Goal: Task Accomplishment & Management: Use online tool/utility

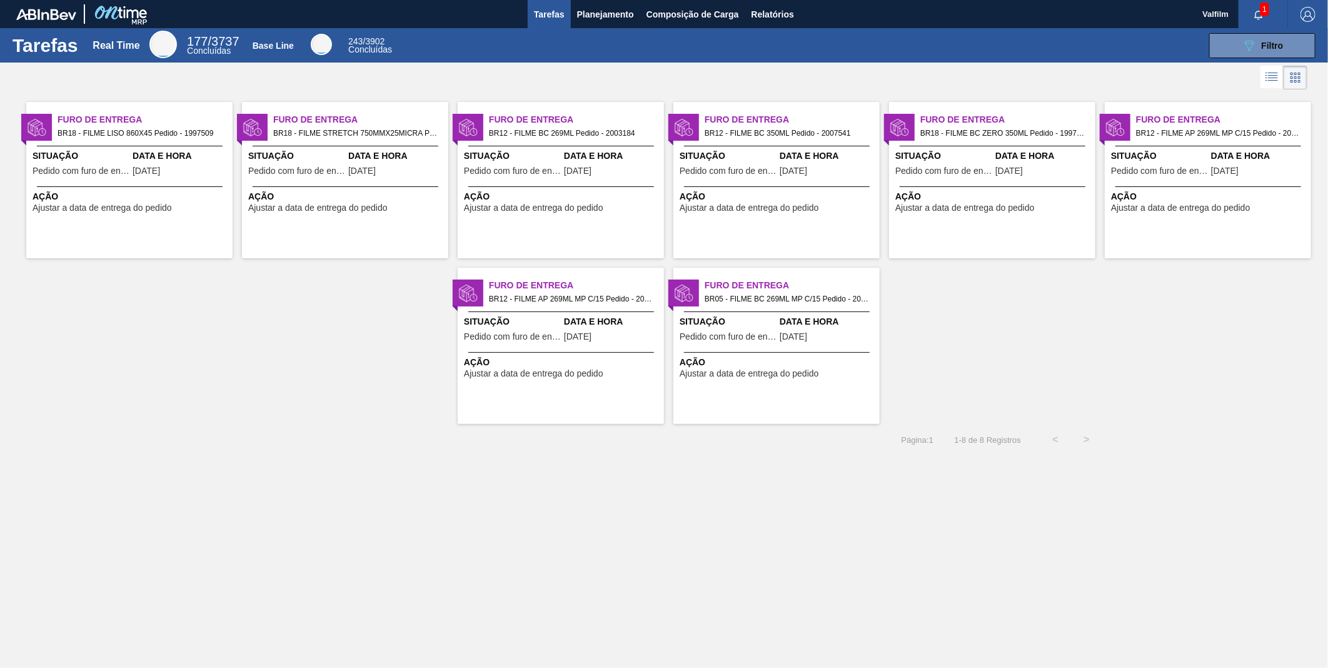
click at [571, 207] on span "Ajustar a data de entrega do pedido" at bounding box center [533, 207] width 139 height 9
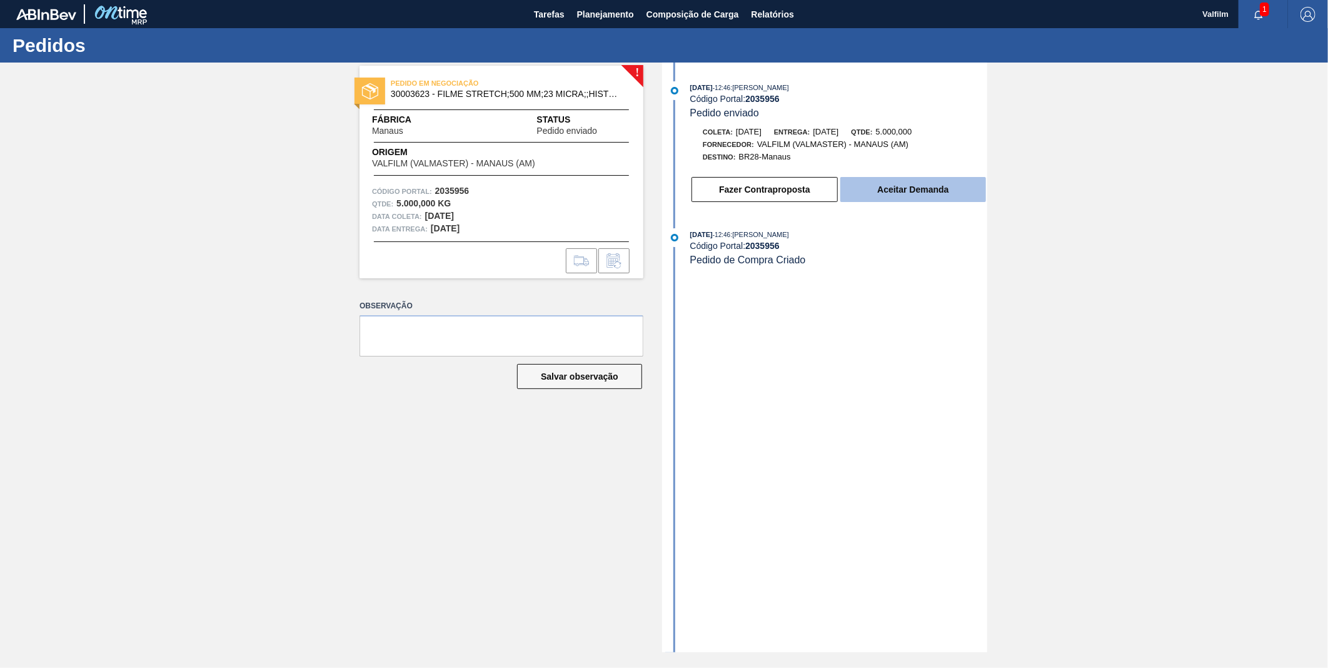
click at [954, 194] on button "Aceitar Demanda" at bounding box center [914, 189] width 146 height 25
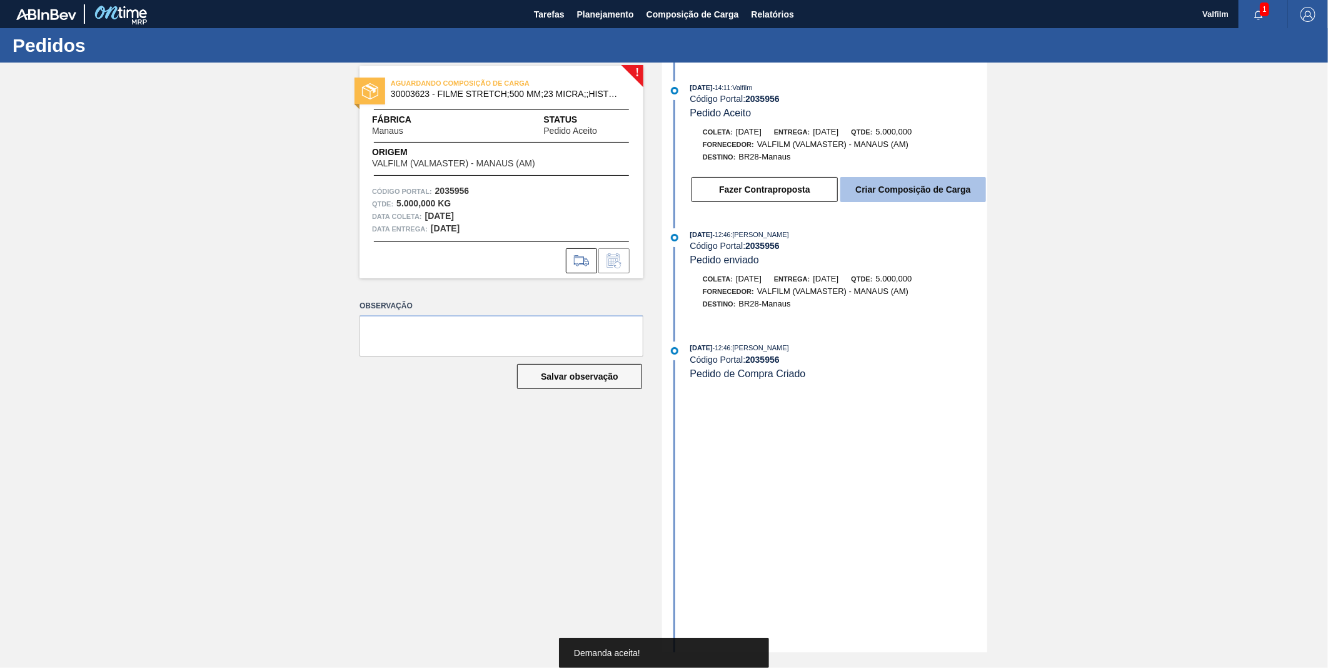
click at [933, 190] on button "Criar Composição de Carga" at bounding box center [914, 189] width 146 height 25
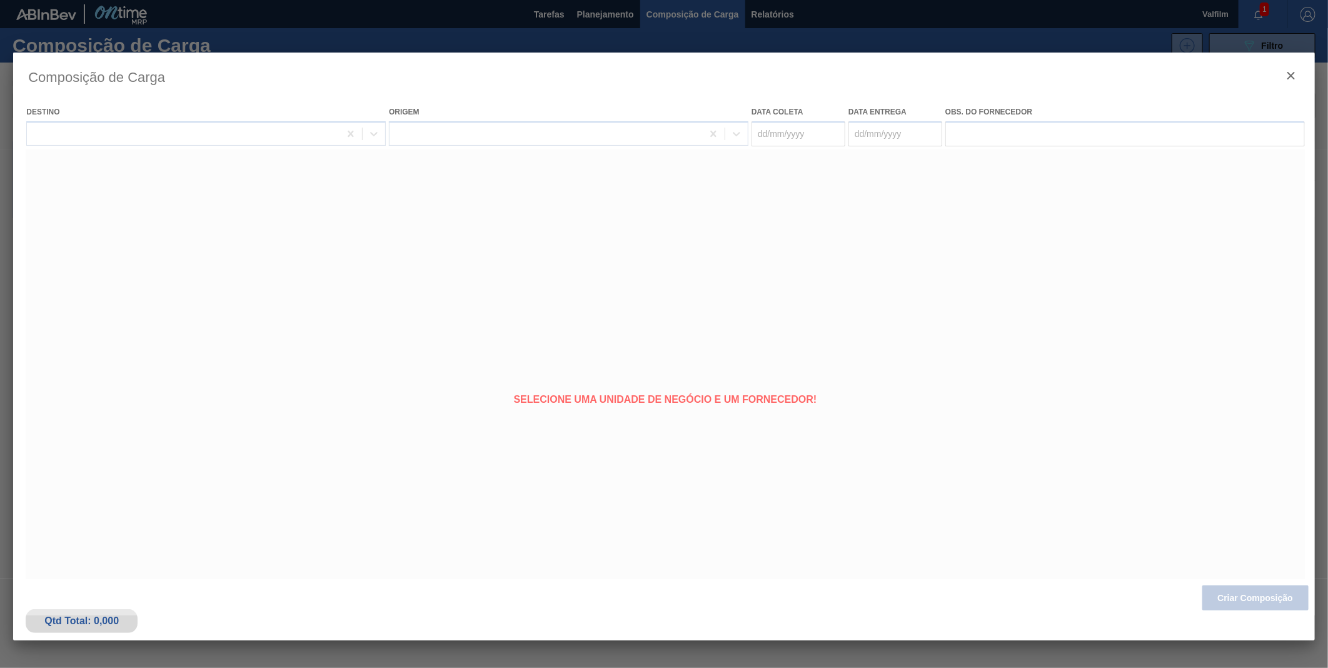
type coleta "[DATE]"
type entrega "[DATE]"
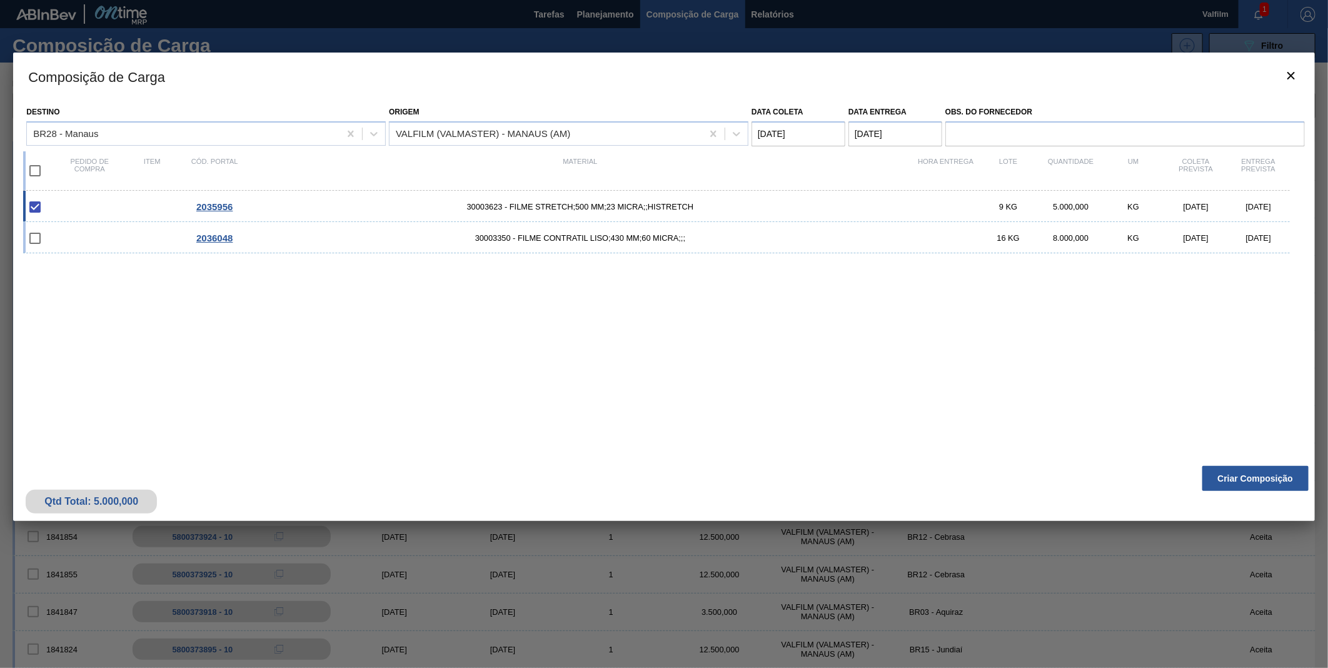
click at [1261, 492] on div "Qtd Total: 5.000,000 Criar Composição" at bounding box center [664, 490] width 1302 height 61
click at [1265, 478] on button "Criar Composição" at bounding box center [1256, 478] width 106 height 25
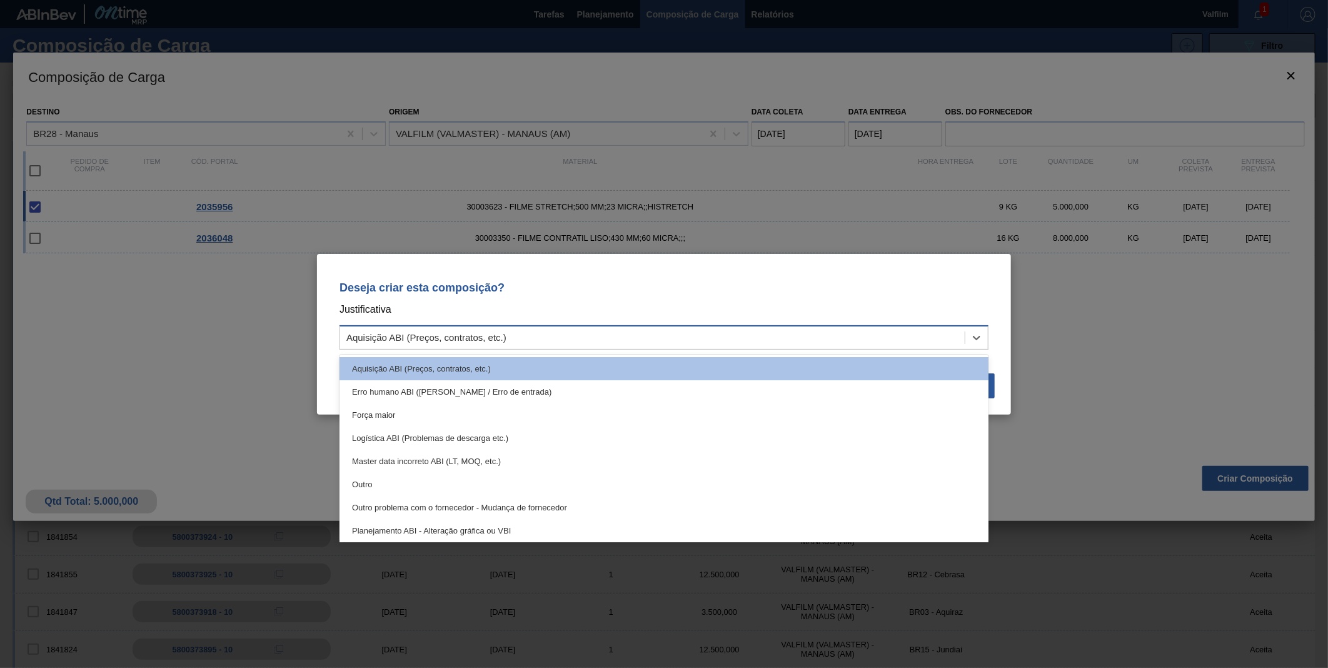
click at [668, 349] on div "Deseja criar esta composição? Justificativa option Aquisição ABI (Preços, contr…" at bounding box center [664, 313] width 664 height 88
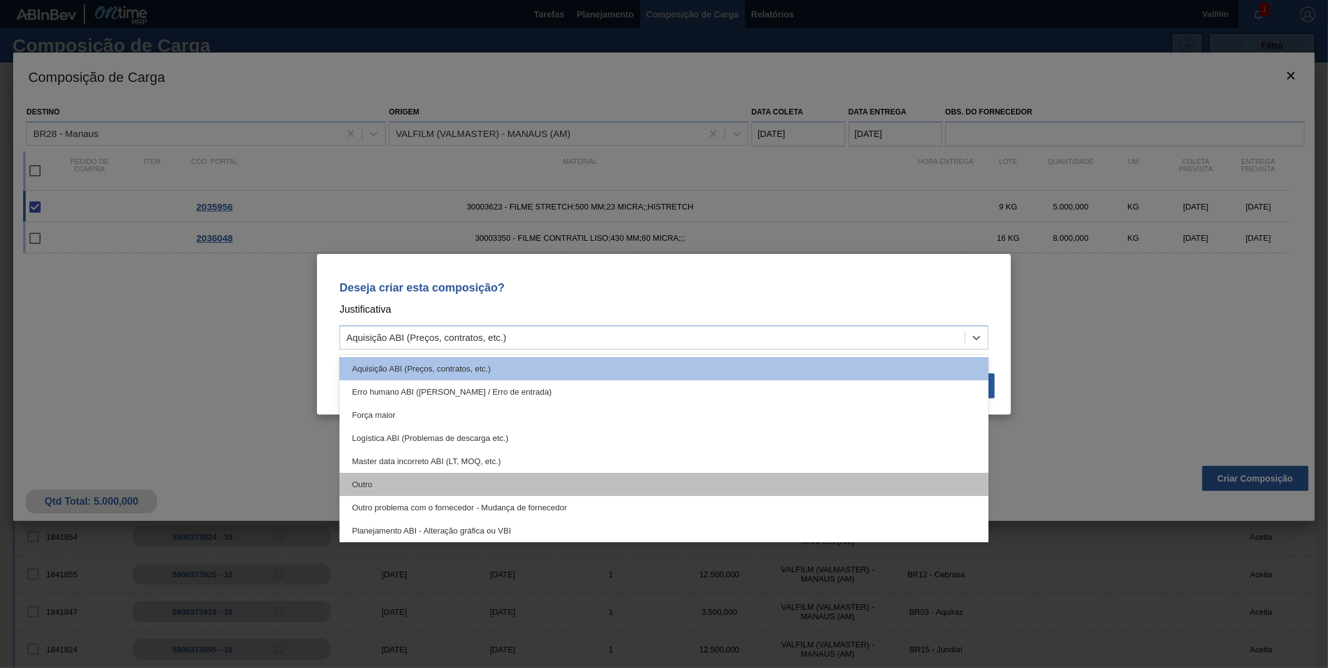
click at [378, 473] on div "Outro" at bounding box center [664, 484] width 649 height 23
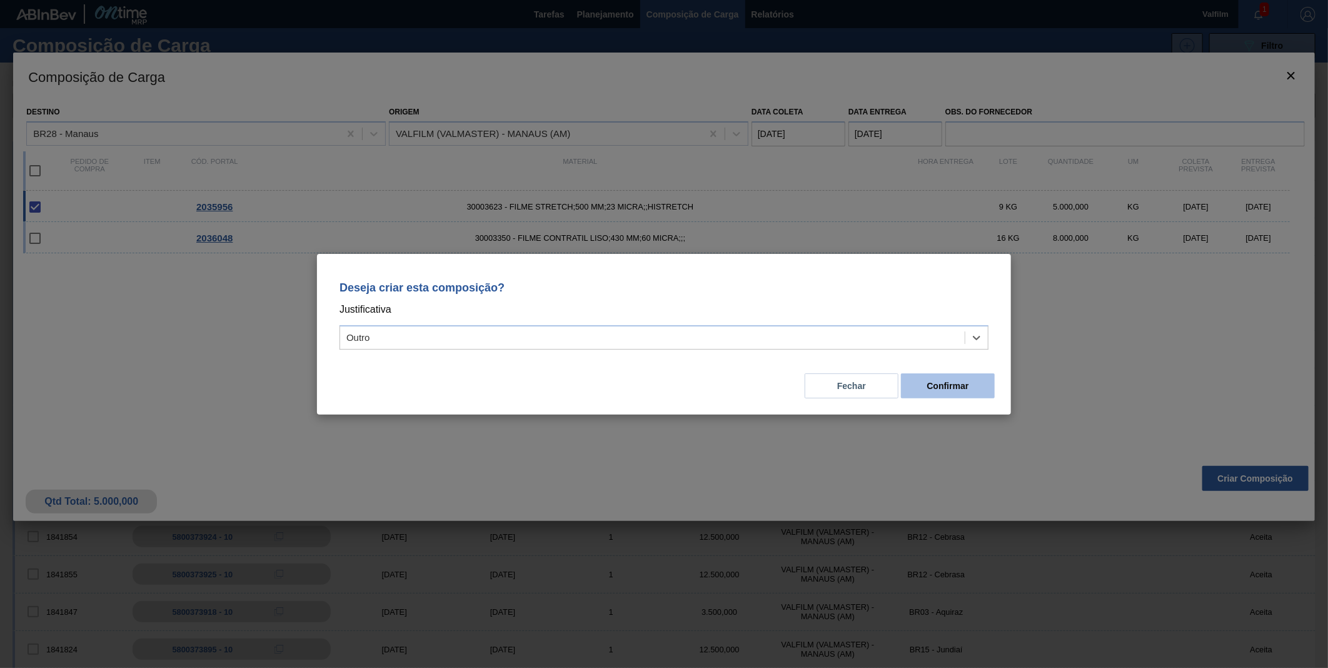
click at [957, 374] on button "Confirmar" at bounding box center [948, 385] width 94 height 25
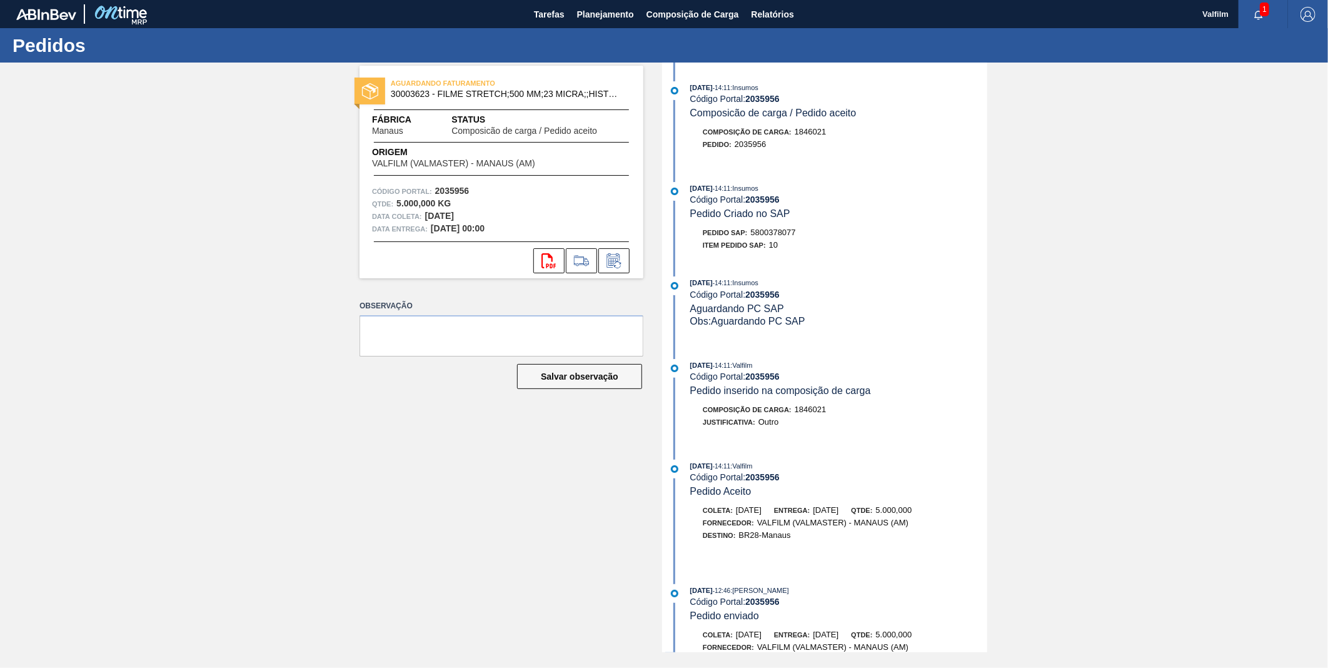
click at [784, 234] on span "5800378077" at bounding box center [773, 232] width 45 height 9
copy span "5800378077"
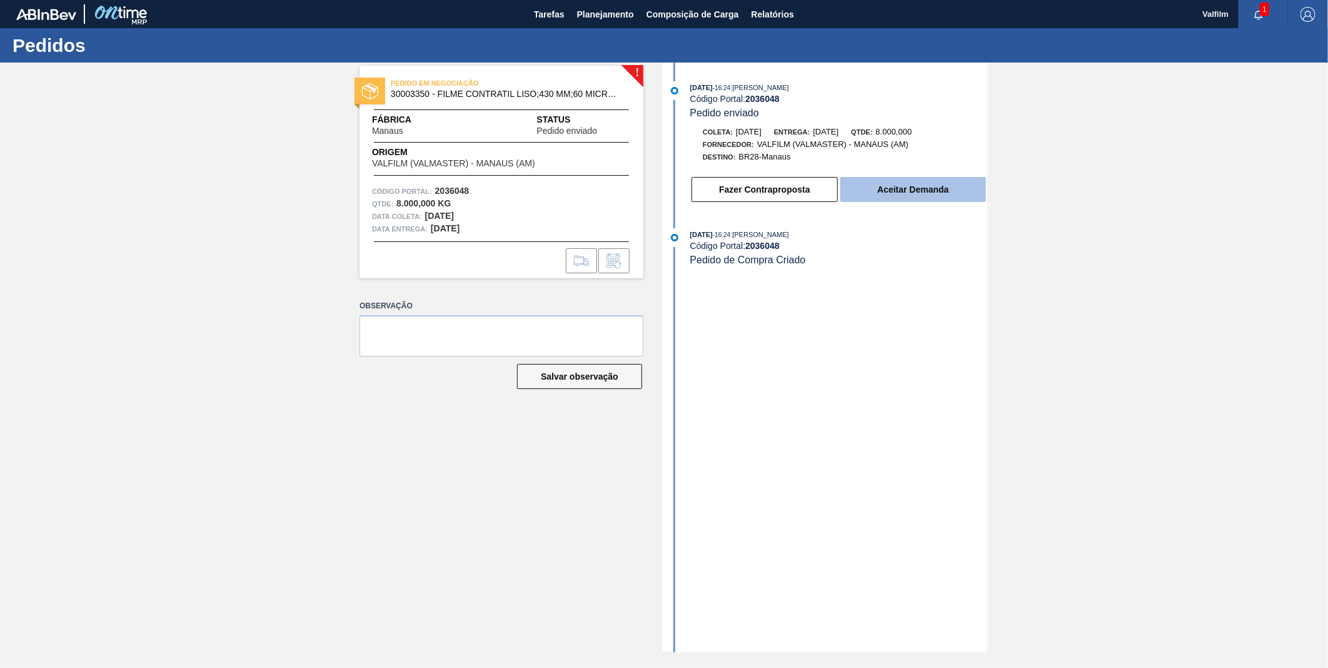
click at [921, 196] on button "Aceitar Demanda" at bounding box center [914, 189] width 146 height 25
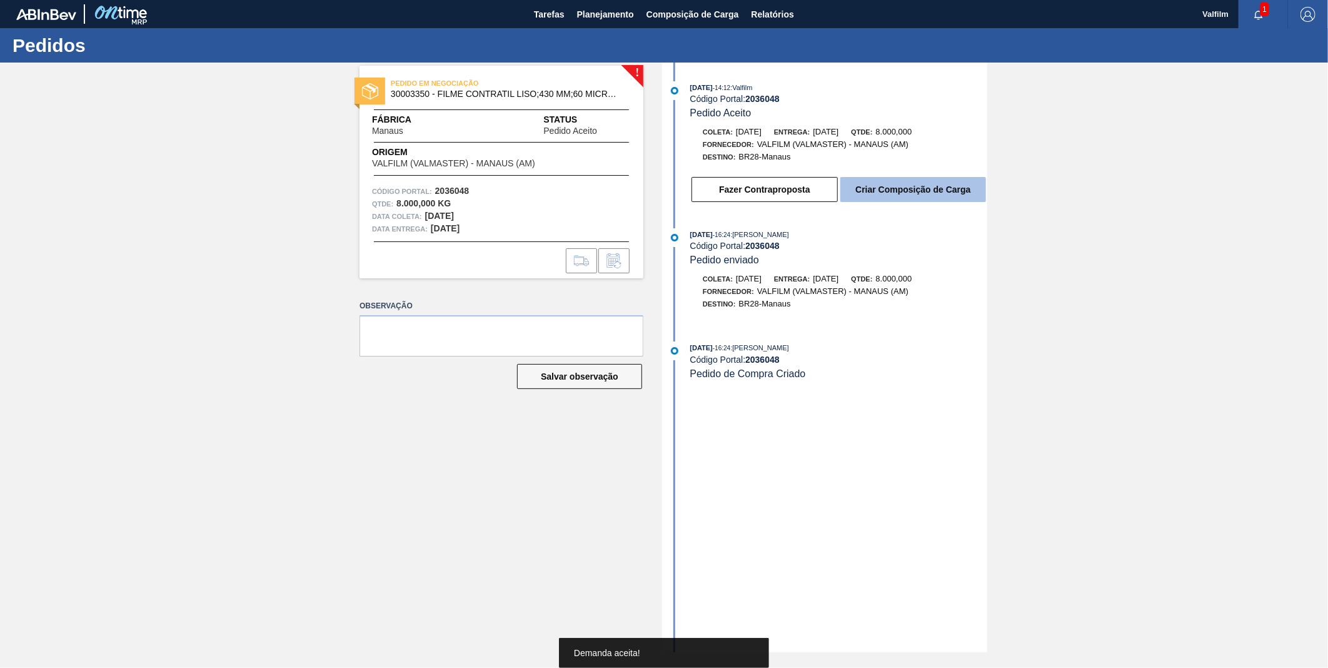
click at [921, 194] on button "Criar Composição de Carga" at bounding box center [914, 189] width 146 height 25
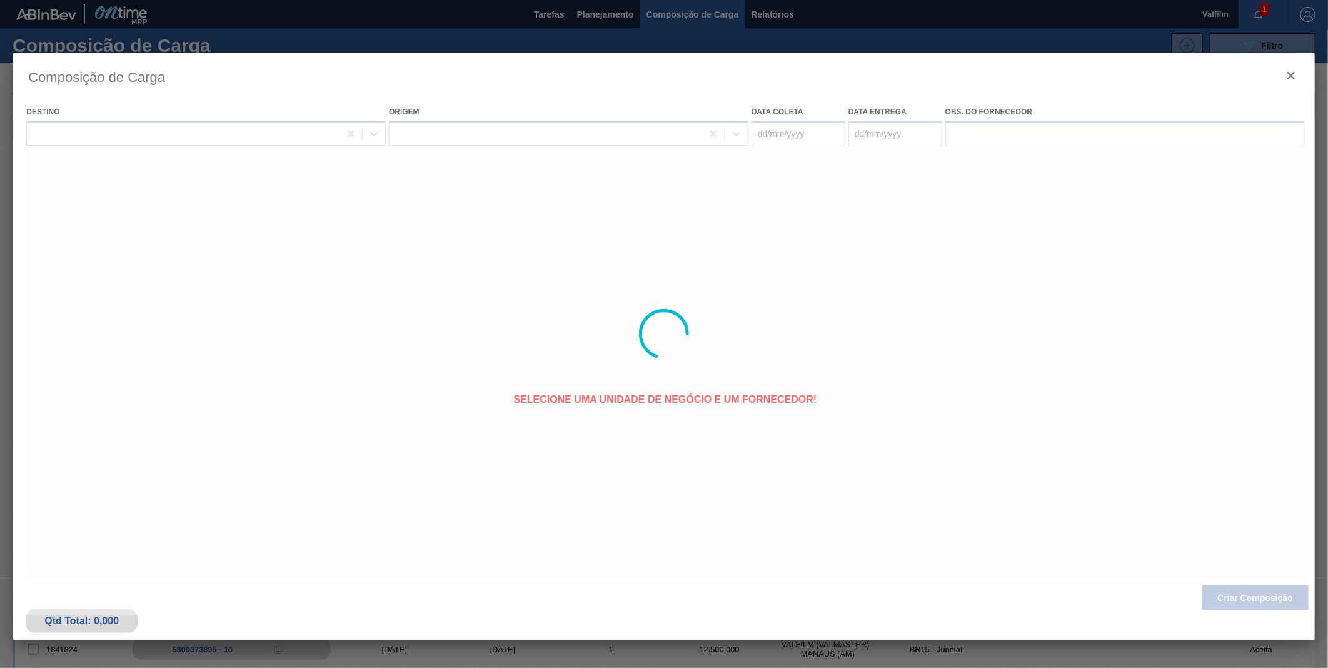
type coleta "26/10/2025"
type entrega "31/10/2025"
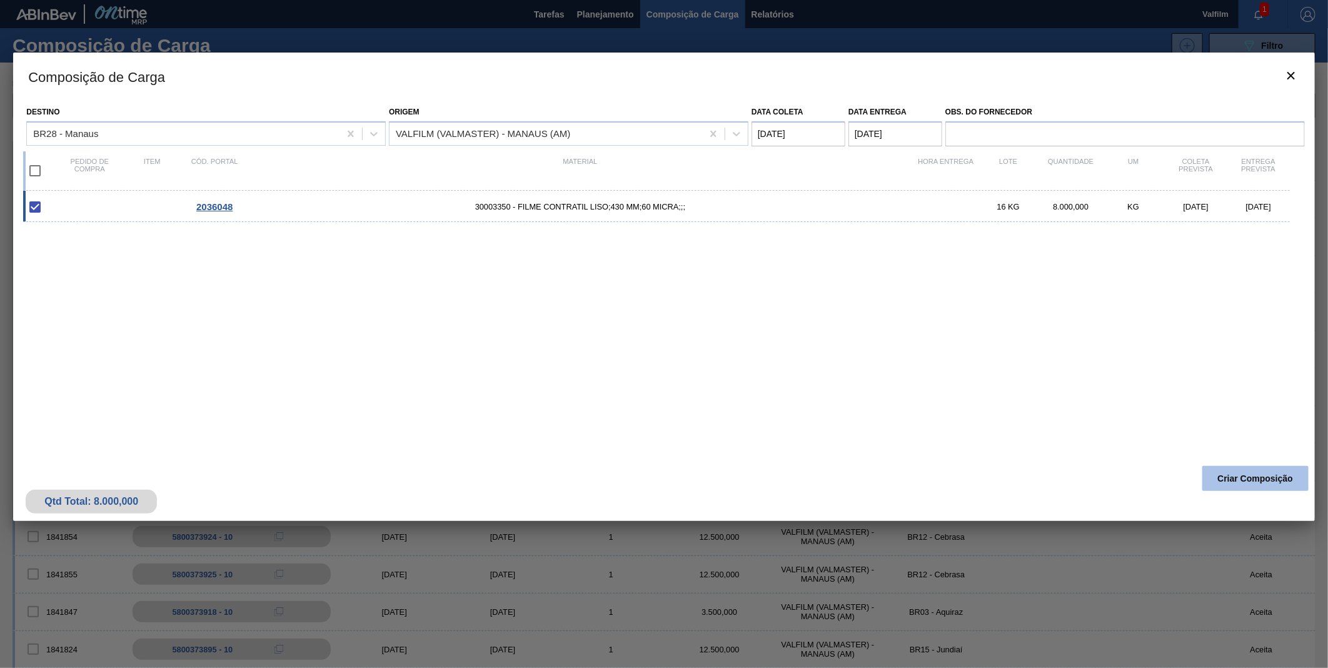
click at [1273, 478] on button "Criar Composição" at bounding box center [1256, 478] width 106 height 25
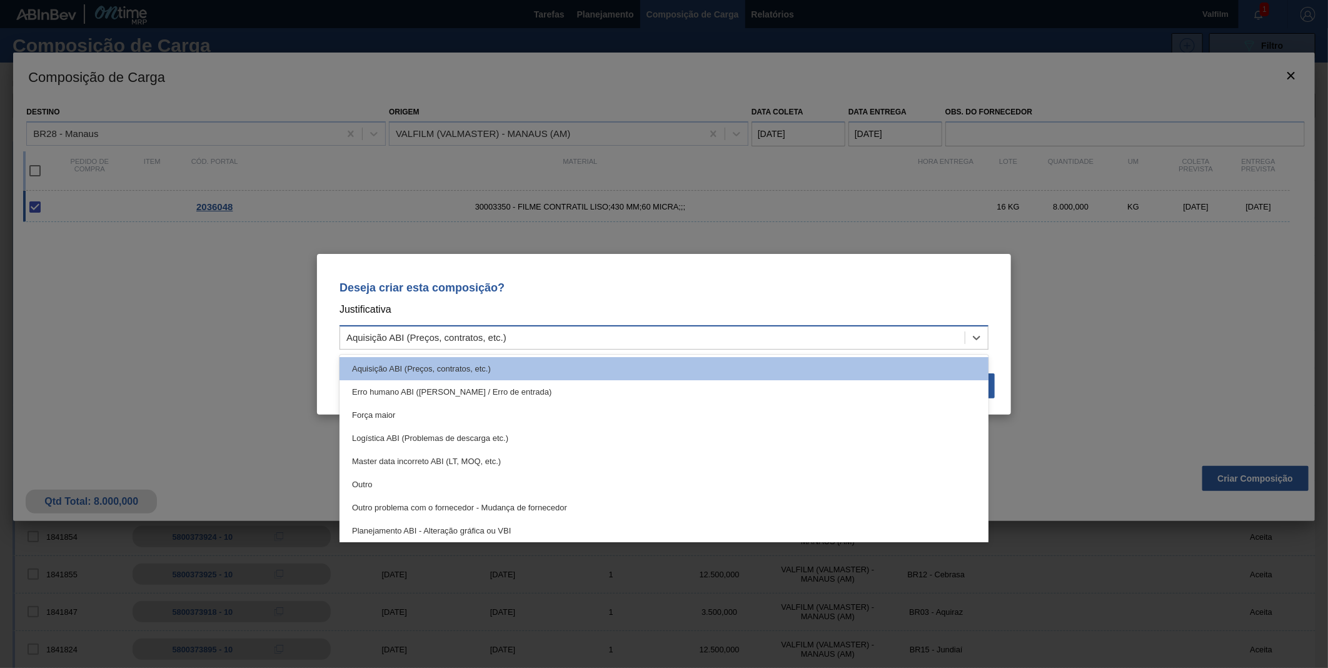
drag, startPoint x: 702, startPoint y: 335, endPoint x: 694, endPoint y: 335, distance: 8.1
click at [697, 335] on div "Aquisição ABI (Preços, contratos, etc.)" at bounding box center [652, 337] width 625 height 18
drag, startPoint x: 367, startPoint y: 482, endPoint x: 458, endPoint y: 454, distance: 94.8
click at [370, 482] on div "Outro" at bounding box center [664, 484] width 649 height 23
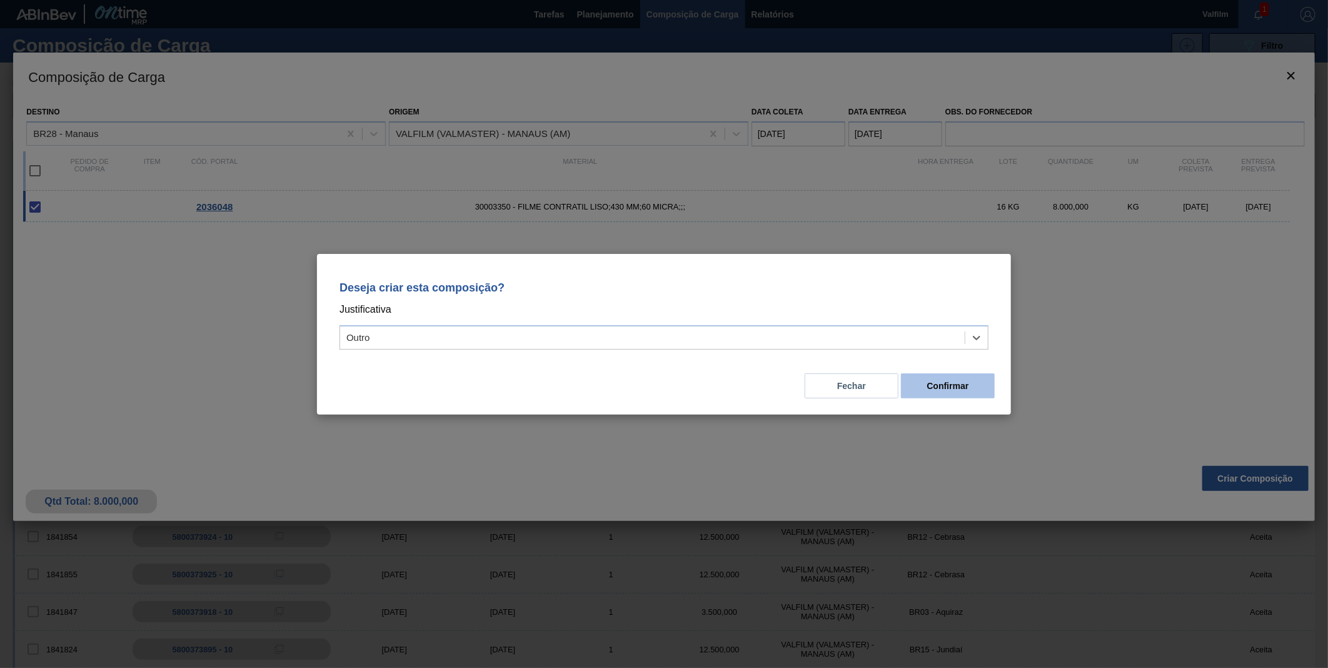
click at [931, 395] on button "Confirmar" at bounding box center [948, 385] width 94 height 25
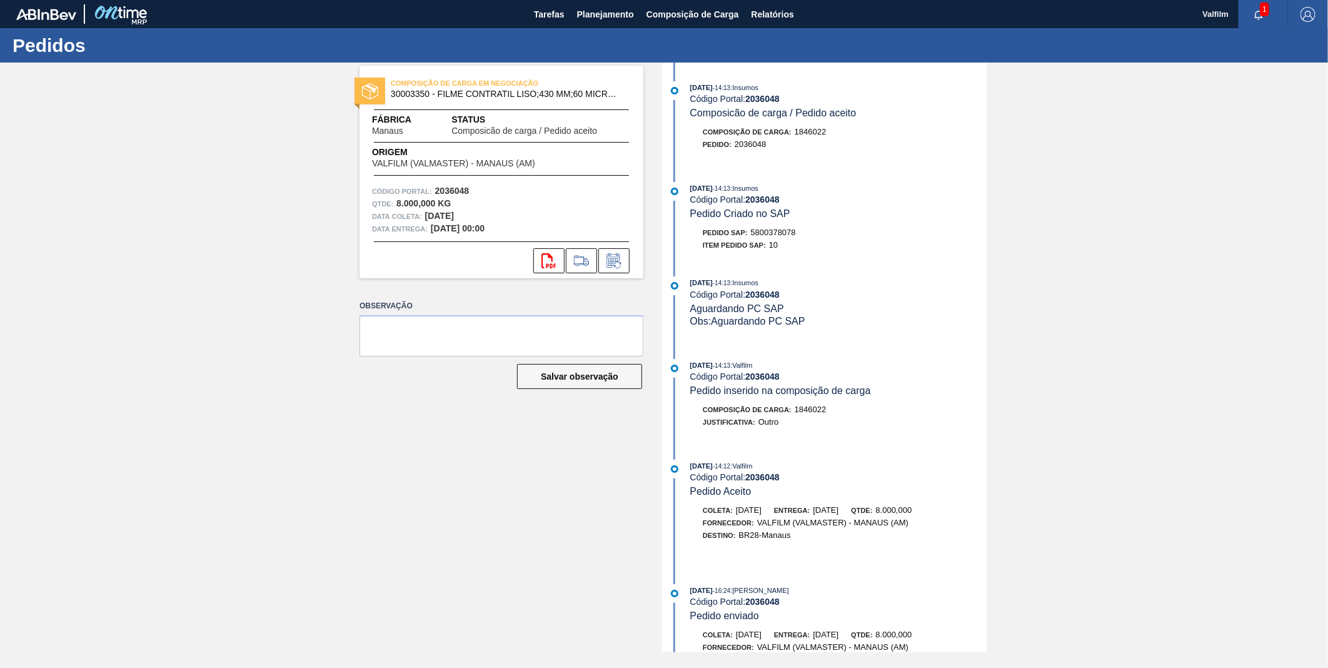
click at [792, 234] on span "5800378078" at bounding box center [773, 232] width 45 height 9
copy span "5800378078"
click at [536, 14] on span "Tarefas" at bounding box center [549, 14] width 31 height 15
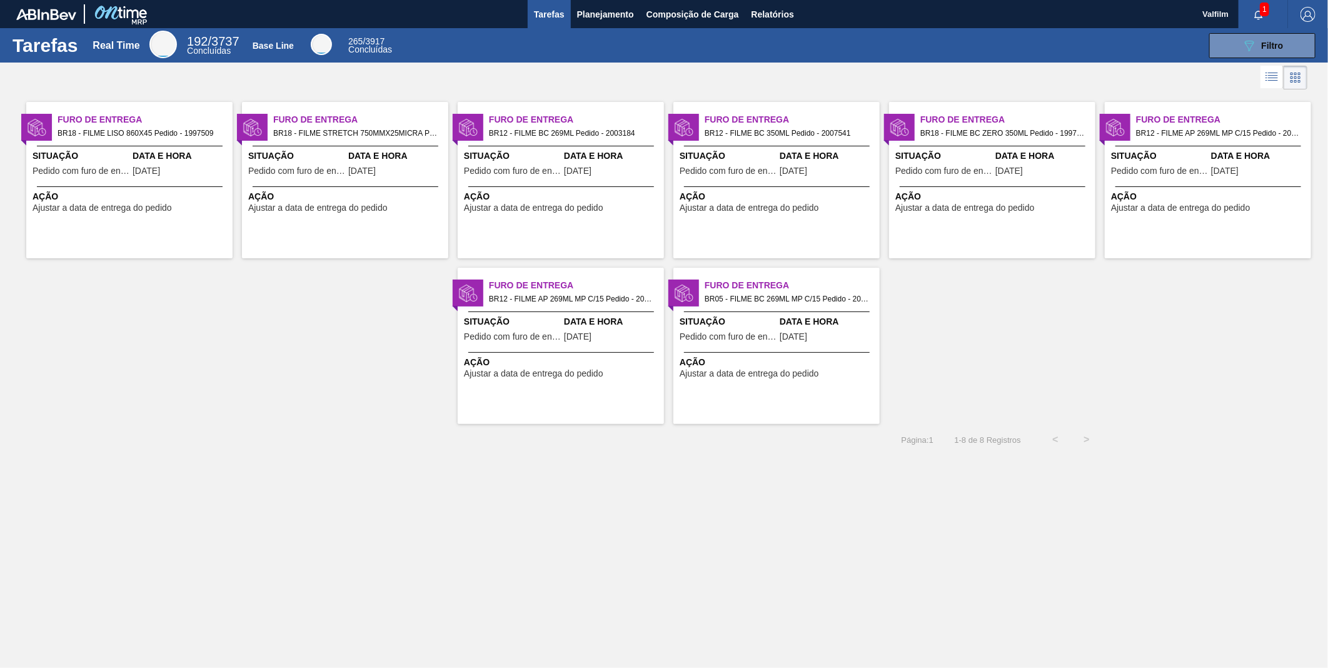
click at [193, 156] on span "Data e Hora" at bounding box center [181, 155] width 97 height 13
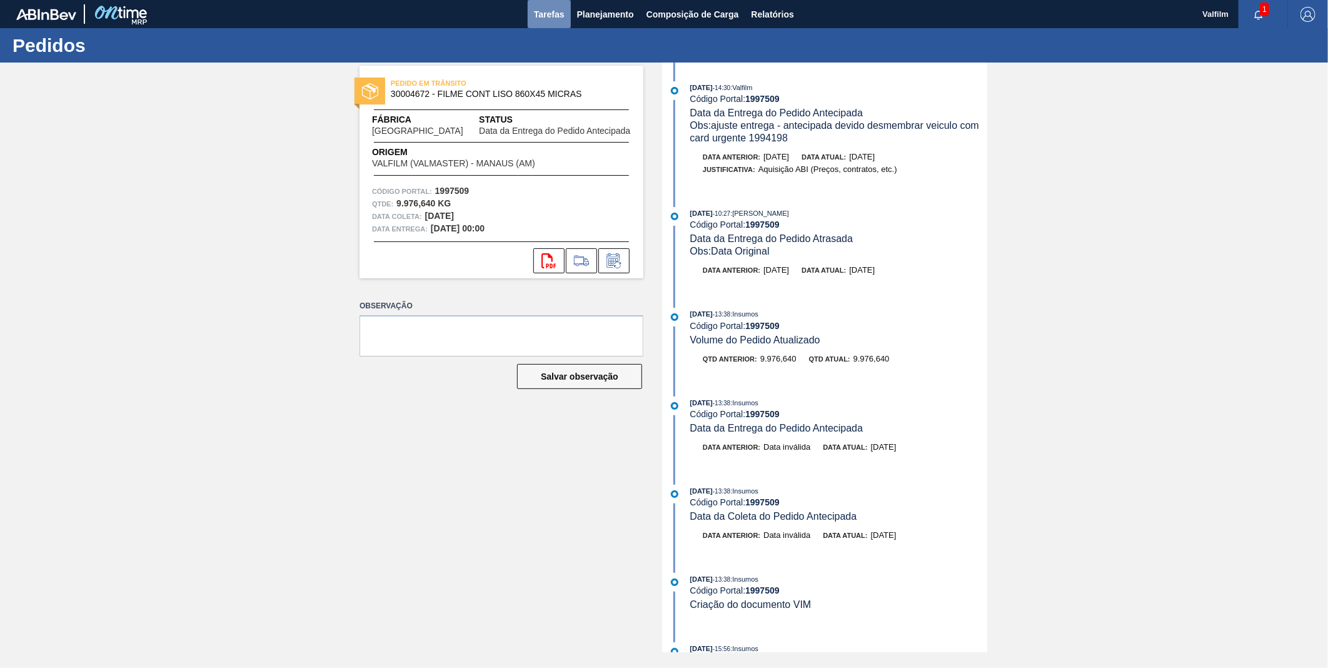
click at [558, 19] on span "Tarefas" at bounding box center [549, 14] width 31 height 15
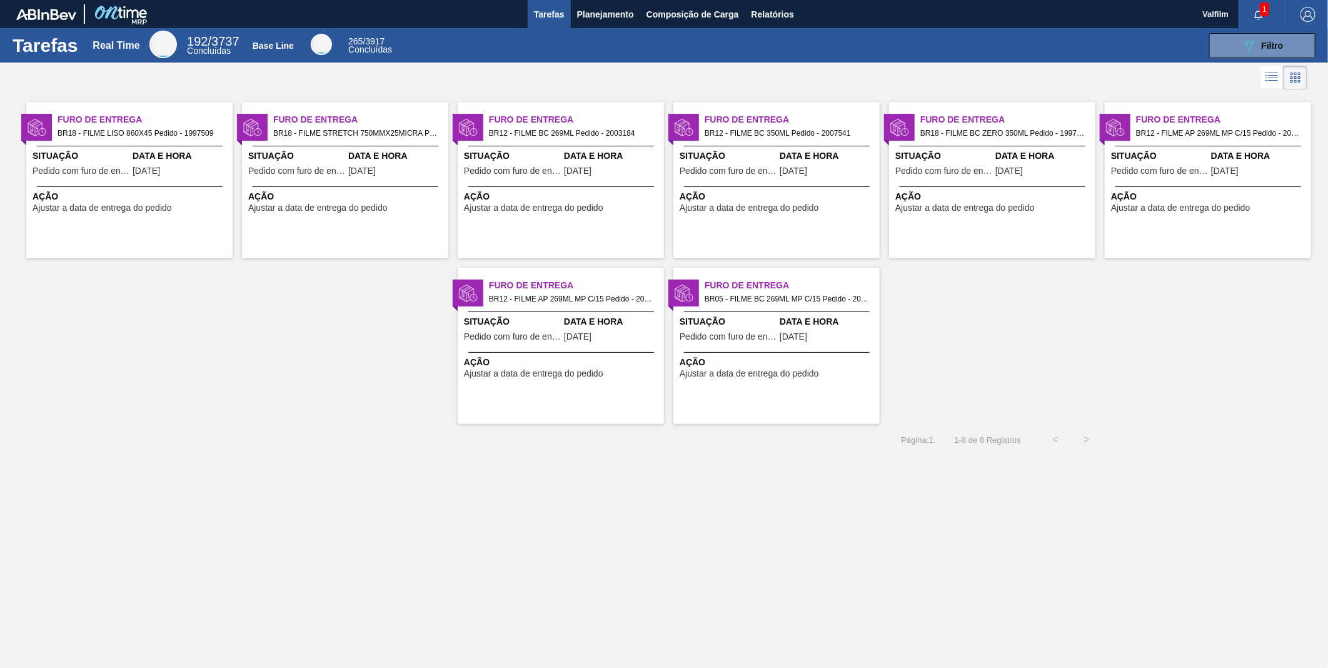
click at [333, 166] on span "Pedido com furo de entrega" at bounding box center [296, 170] width 97 height 9
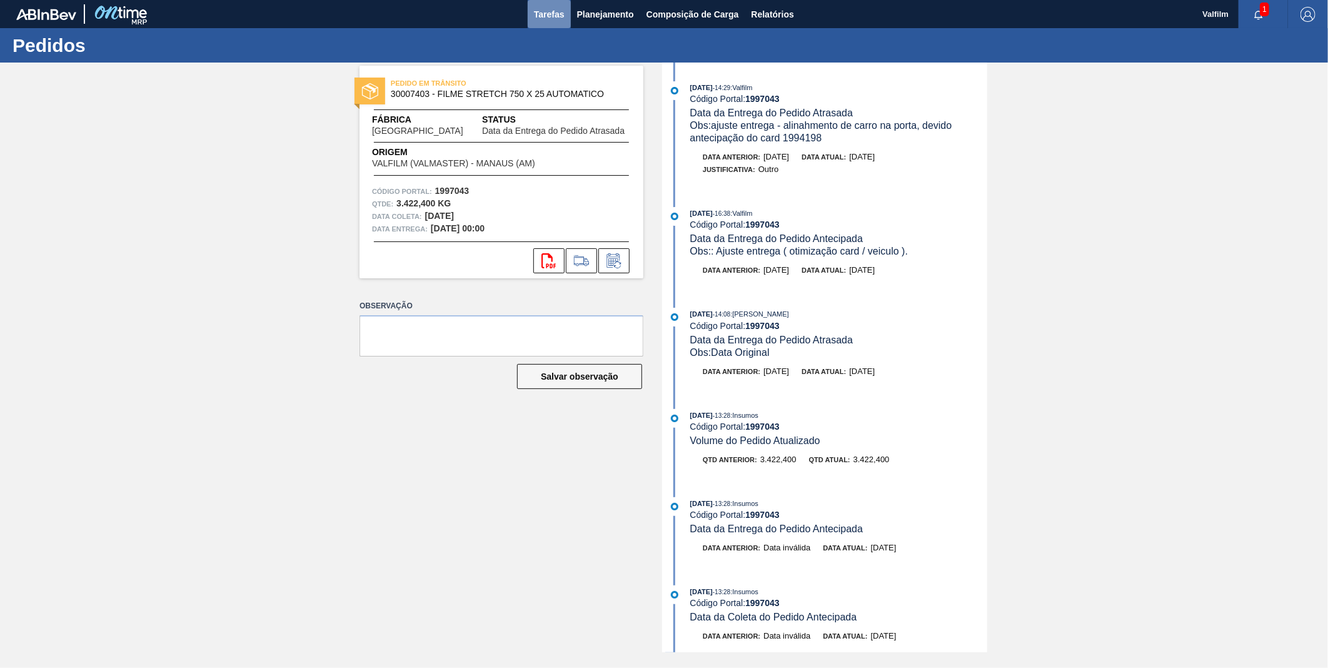
click at [549, 17] on span "Tarefas" at bounding box center [549, 14] width 31 height 15
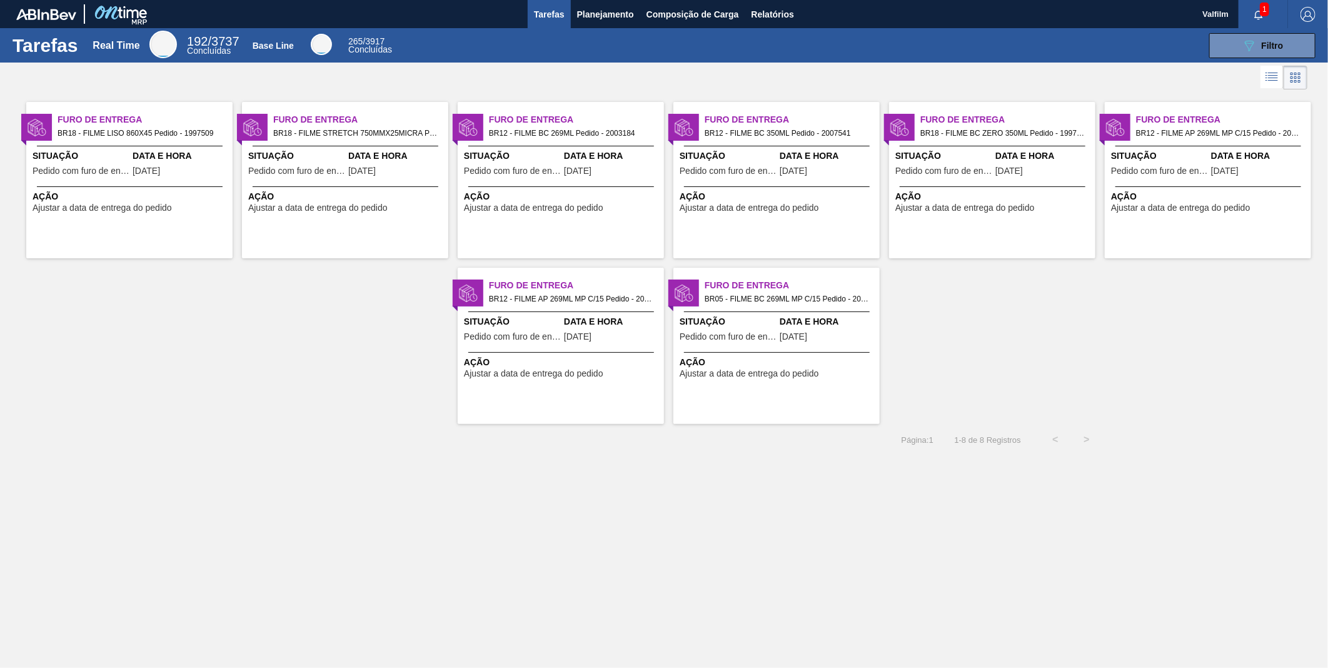
click at [571, 179] on div "Data e Hora 24/09/2025" at bounding box center [612, 164] width 97 height 31
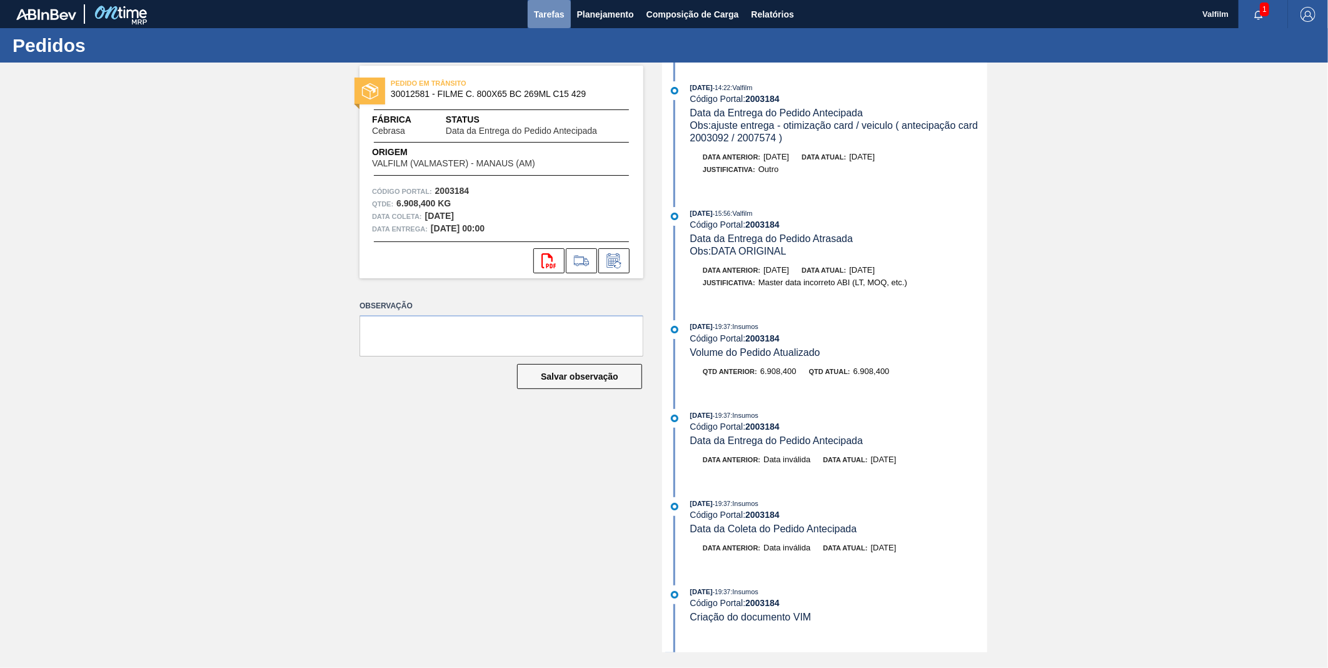
click at [552, 13] on span "Tarefas" at bounding box center [549, 14] width 31 height 15
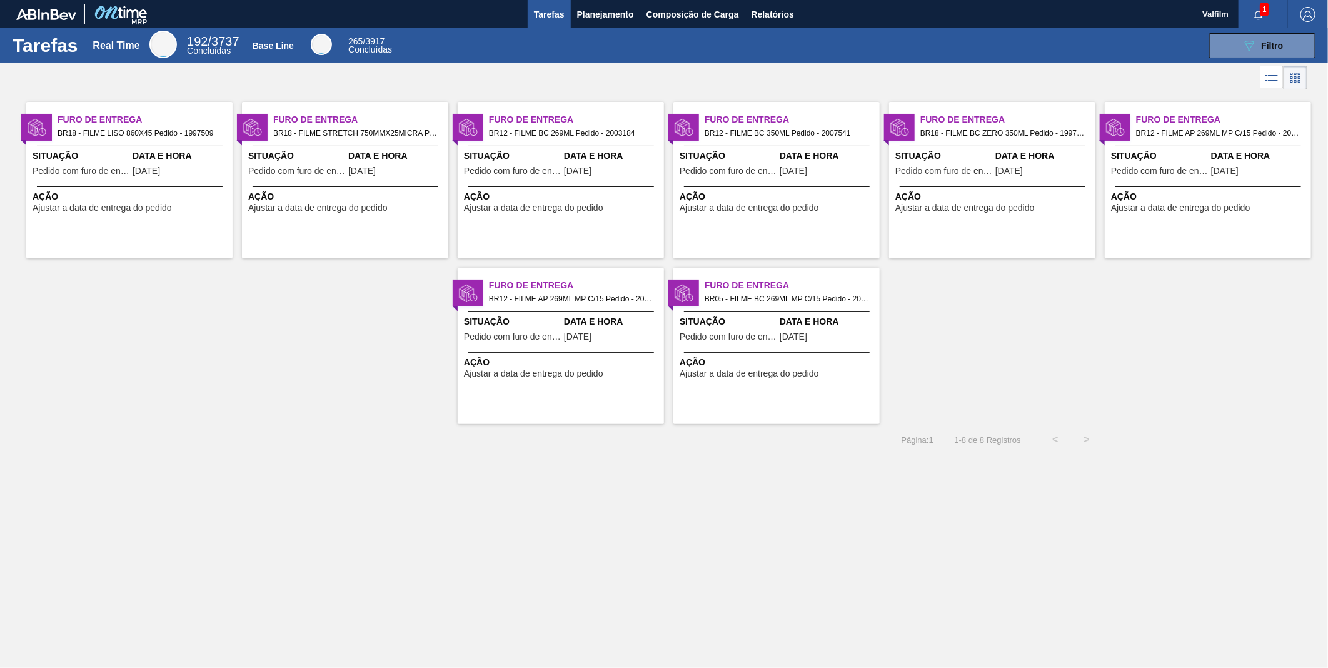
click at [732, 144] on div "Furo de Entrega BR12 - FILME BC 350ML Pedido - 2007541 Situação Pedido com furo…" at bounding box center [777, 180] width 206 height 156
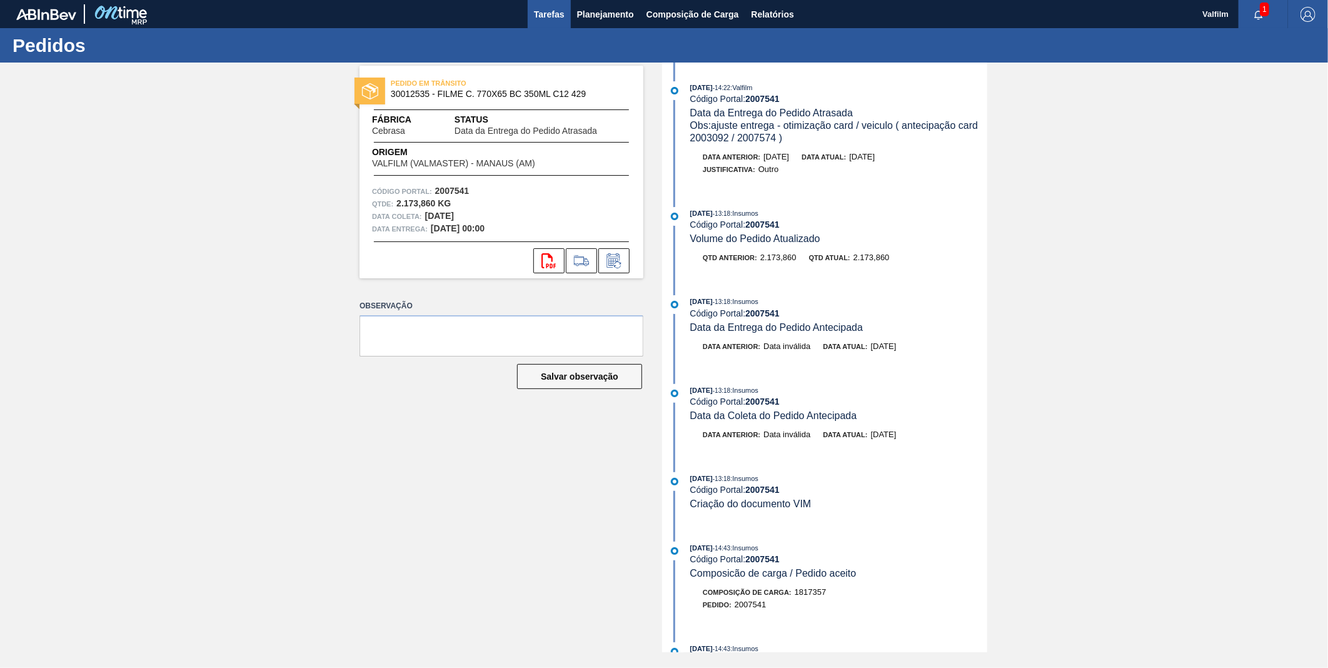
click at [534, 9] on span "Tarefas" at bounding box center [549, 14] width 31 height 15
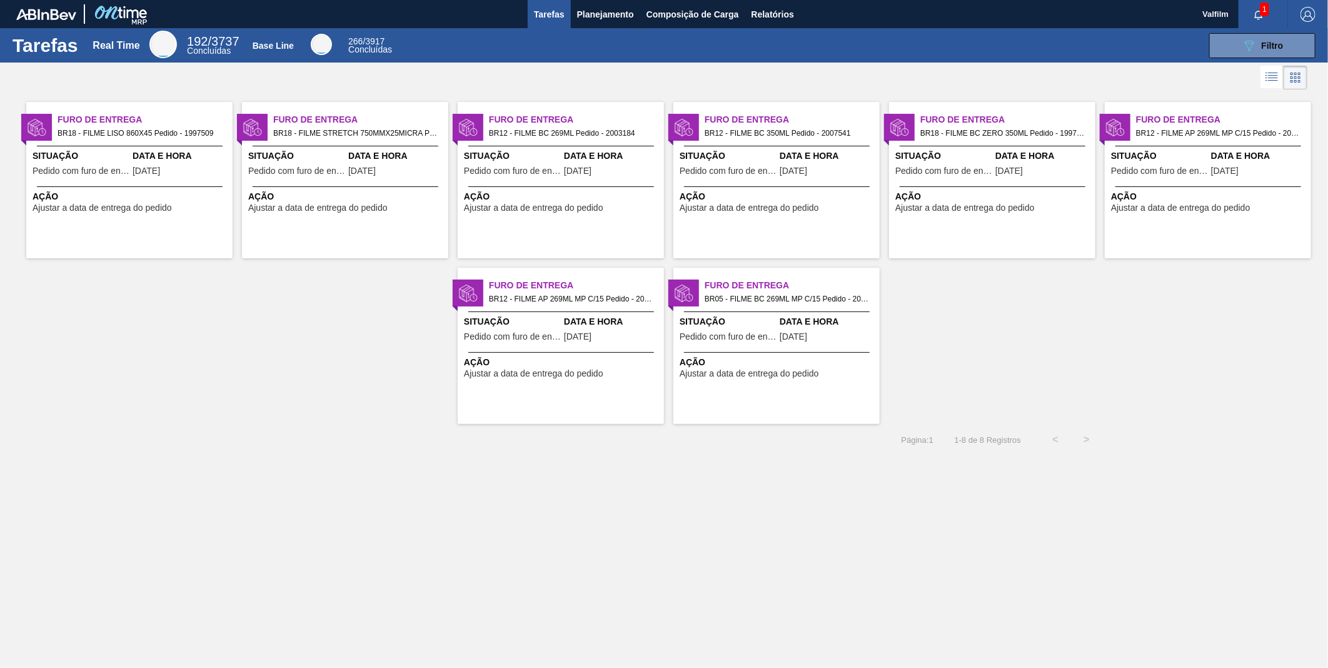
click at [966, 142] on div "Furo de Entrega BR18 - FILME BC ZERO 350ML Pedido - 1997687 Situação Pedido com…" at bounding box center [992, 180] width 206 height 156
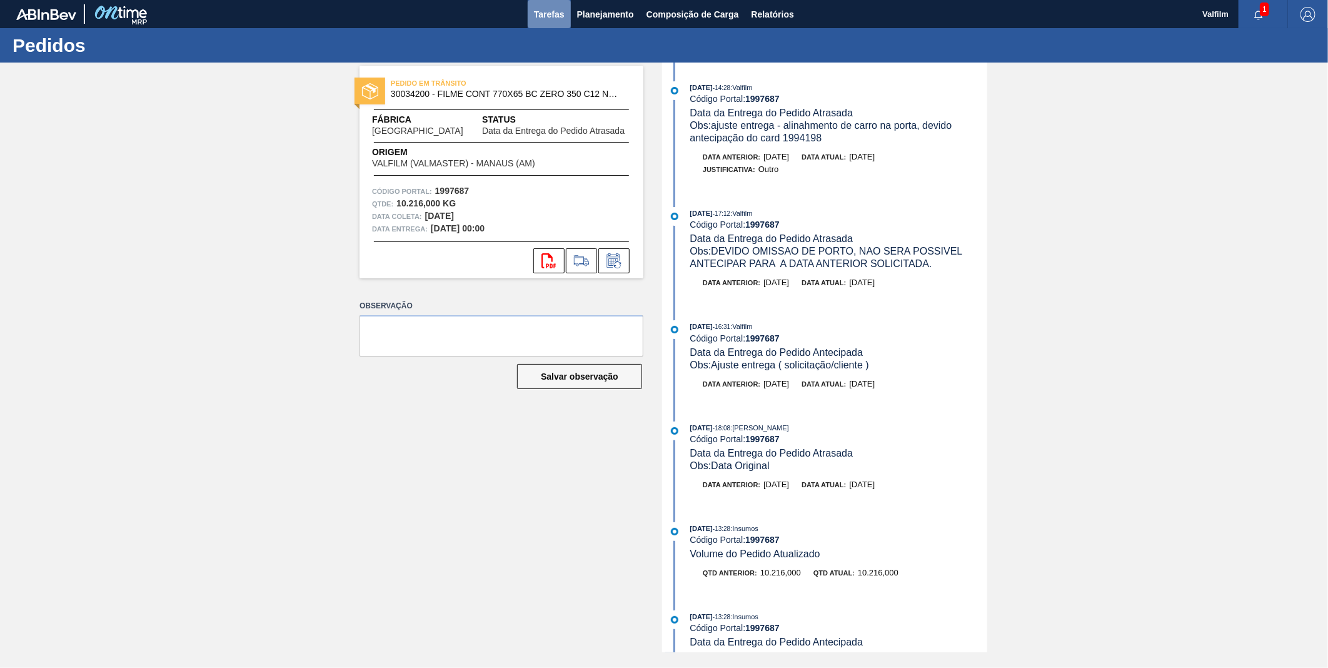
click at [540, 13] on span "Tarefas" at bounding box center [549, 14] width 31 height 15
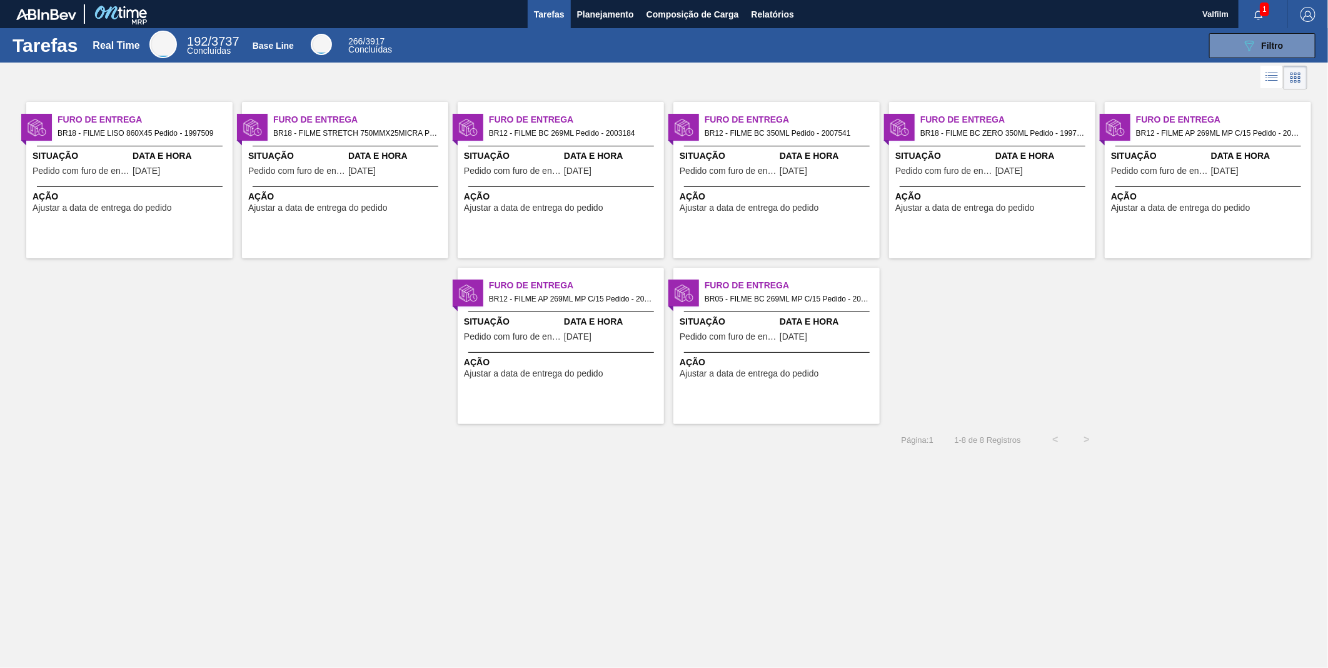
click at [1189, 149] on span "Situação" at bounding box center [1159, 155] width 97 height 13
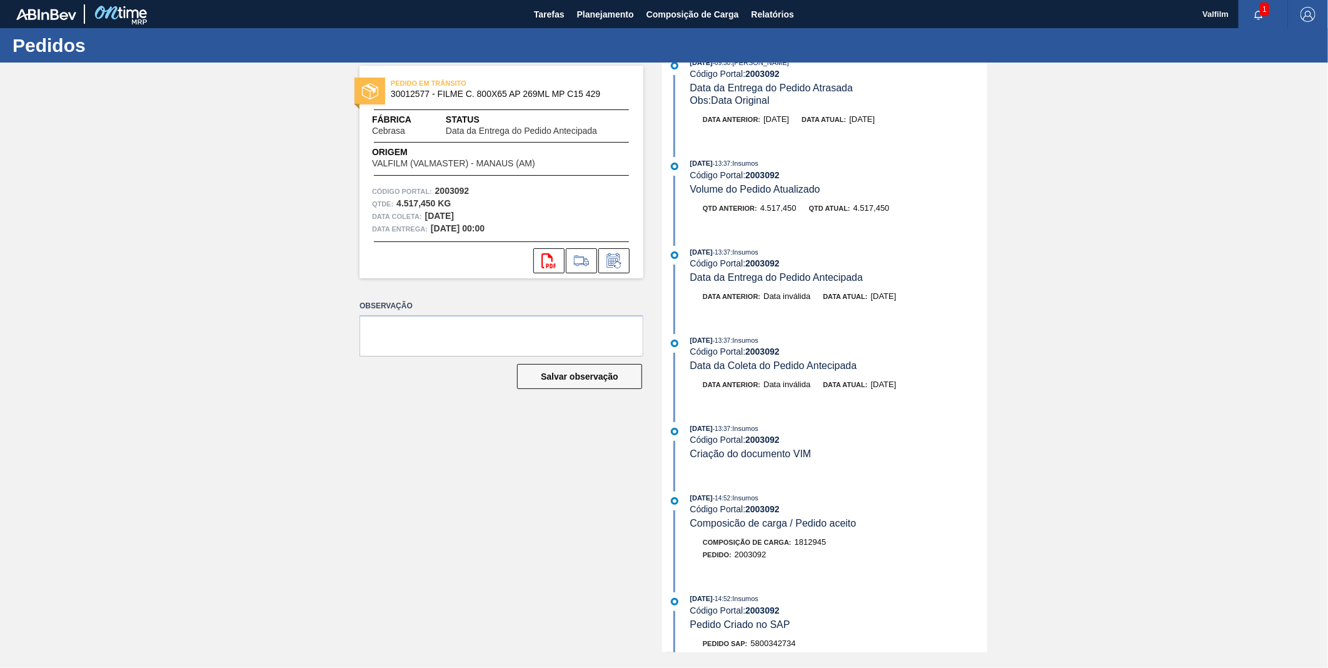
scroll to position [139, 0]
click at [548, 11] on span "Tarefas" at bounding box center [549, 14] width 31 height 15
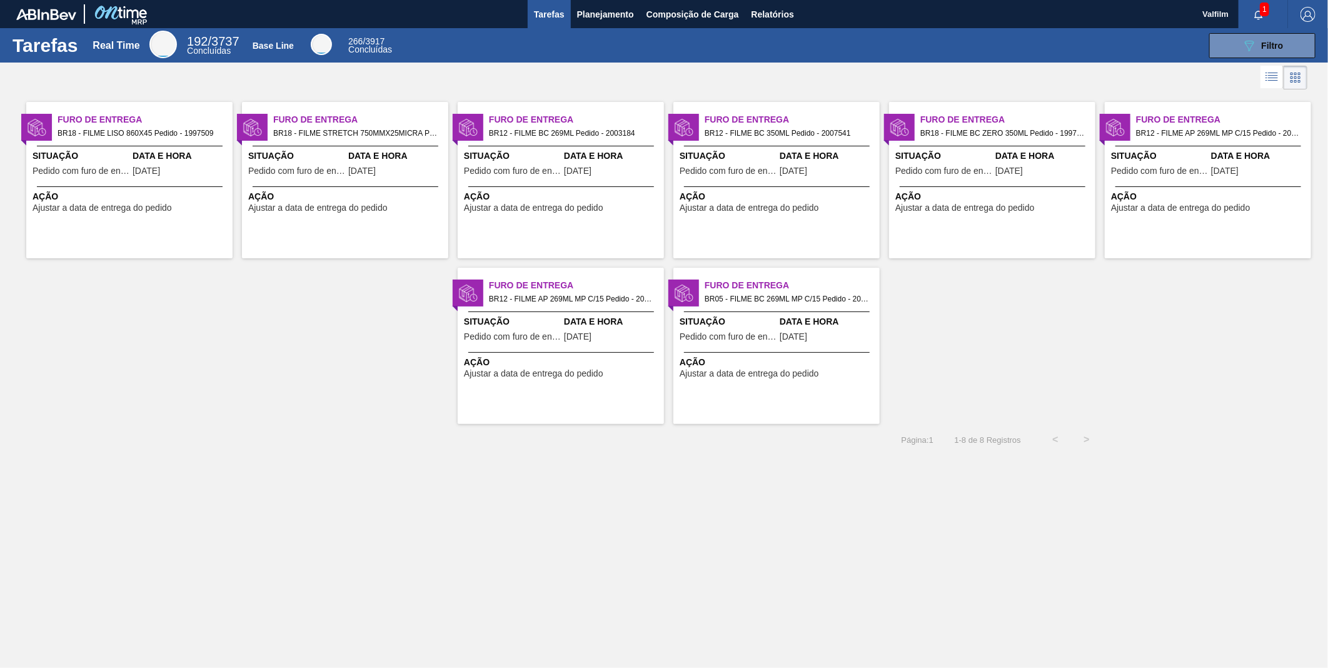
click at [546, 320] on span "Situação" at bounding box center [512, 321] width 97 height 13
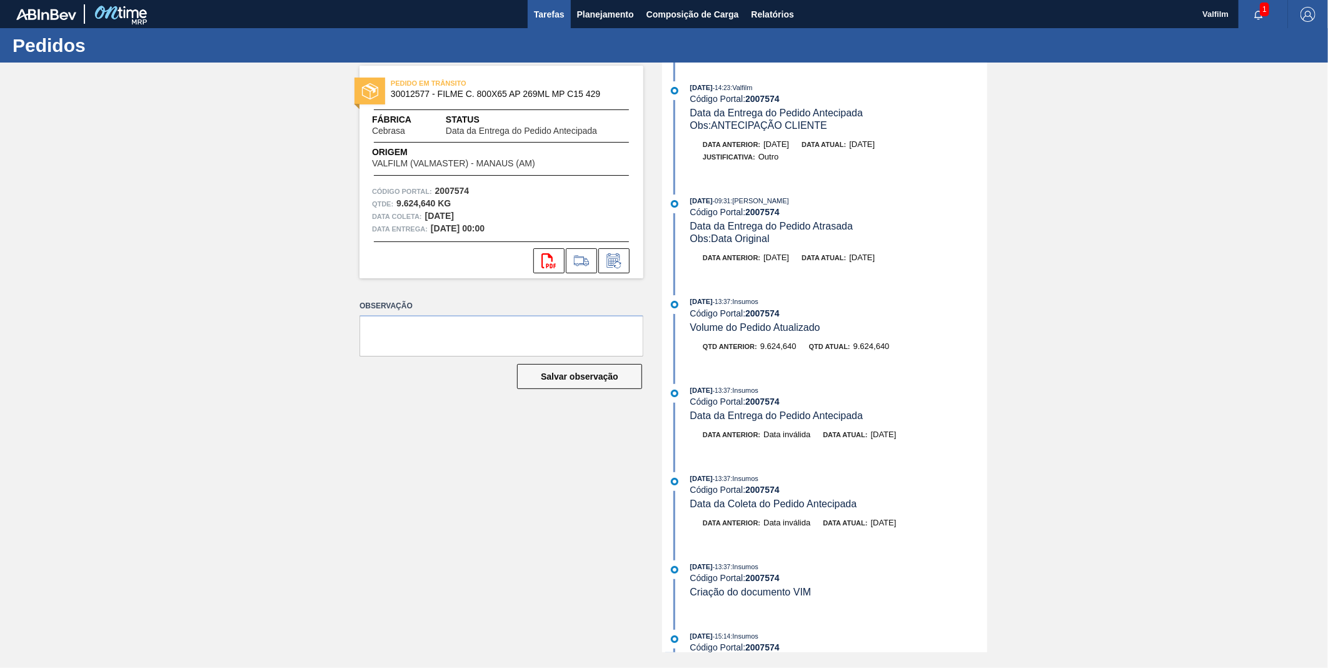
click at [552, 14] on span "Tarefas" at bounding box center [549, 14] width 31 height 15
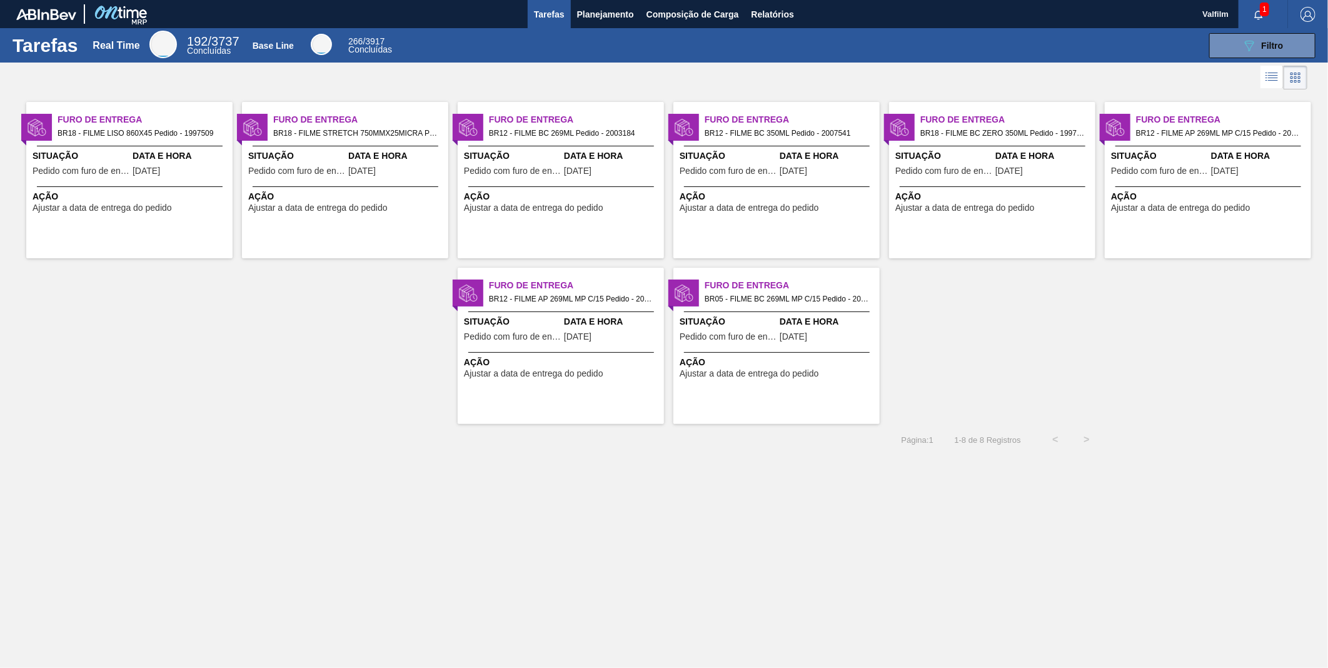
click at [407, 184] on div "Furo de Entrega BR18 - FILME STRETCH 750MMX25MICRA Pedido - 1997043 Situação Pe…" at bounding box center [345, 180] width 206 height 156
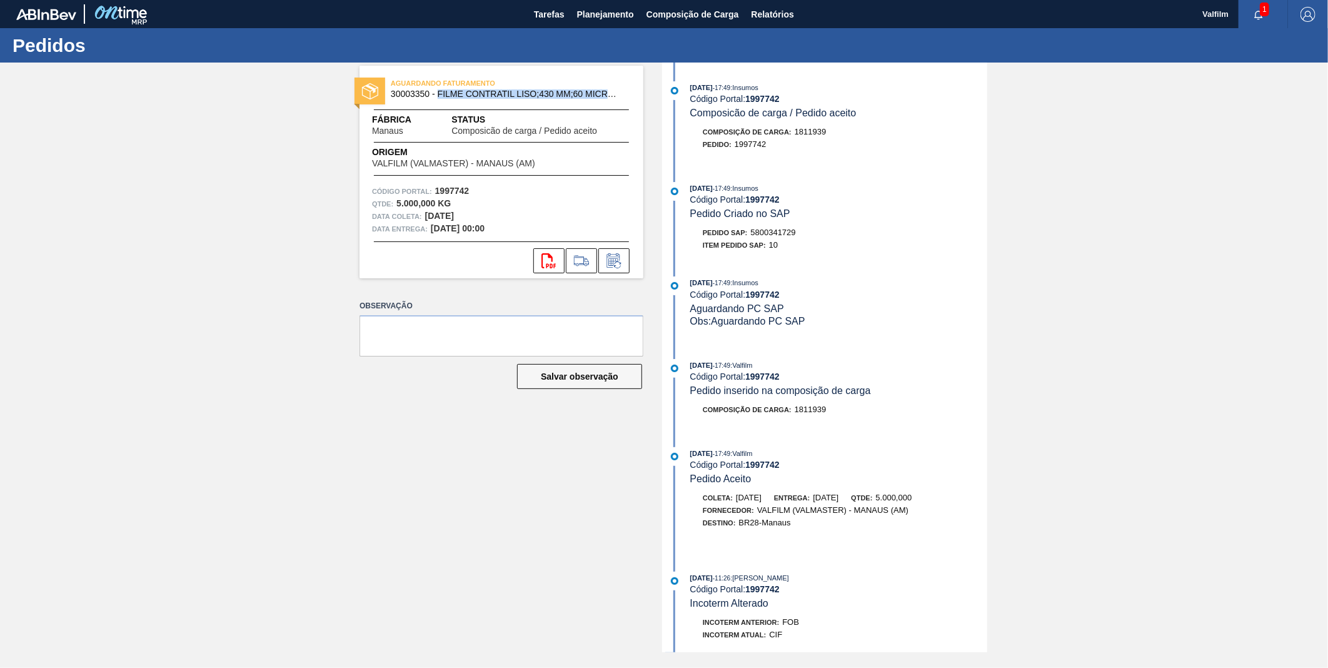
drag, startPoint x: 439, startPoint y: 96, endPoint x: 620, endPoint y: 96, distance: 181.4
click at [620, 96] on div "AGUARDANDO FATURAMENTO 30003350 - FILME CONTRATIL LISO;430 MM;60 MICRA;;;" at bounding box center [533, 88] width 284 height 22
copy span "FILME CONTRATIL LISO;430 MM;60 MICRA;;;"
click at [524, 13] on div "Tarefas Planejamento Composição de Carga Relatórios" at bounding box center [664, 14] width 1328 height 28
click at [542, 14] on span "Tarefas" at bounding box center [549, 14] width 31 height 15
